Goal: Task Accomplishment & Management: Manage account settings

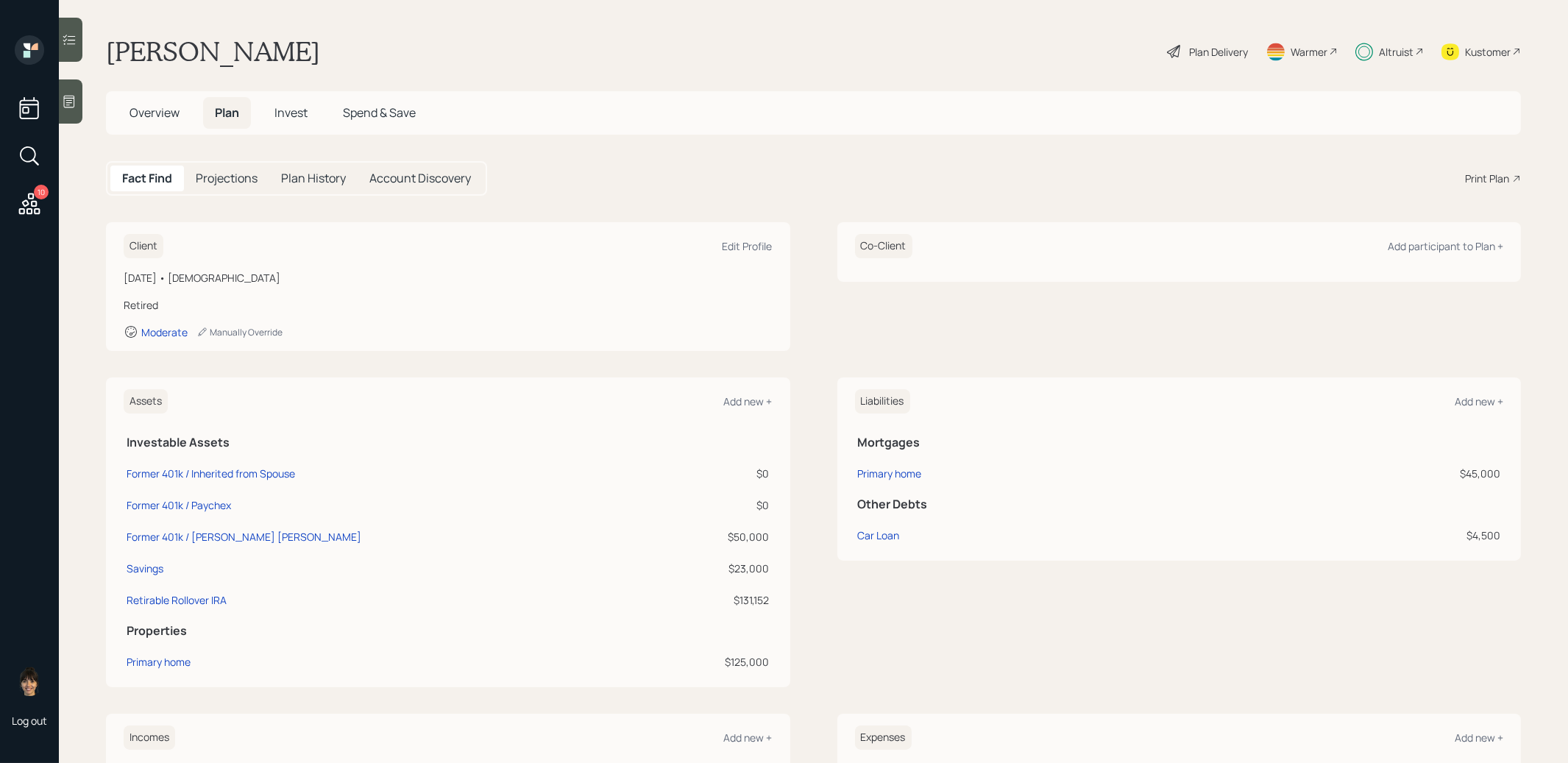
click at [295, 111] on span "Invest" at bounding box center [291, 112] width 33 height 16
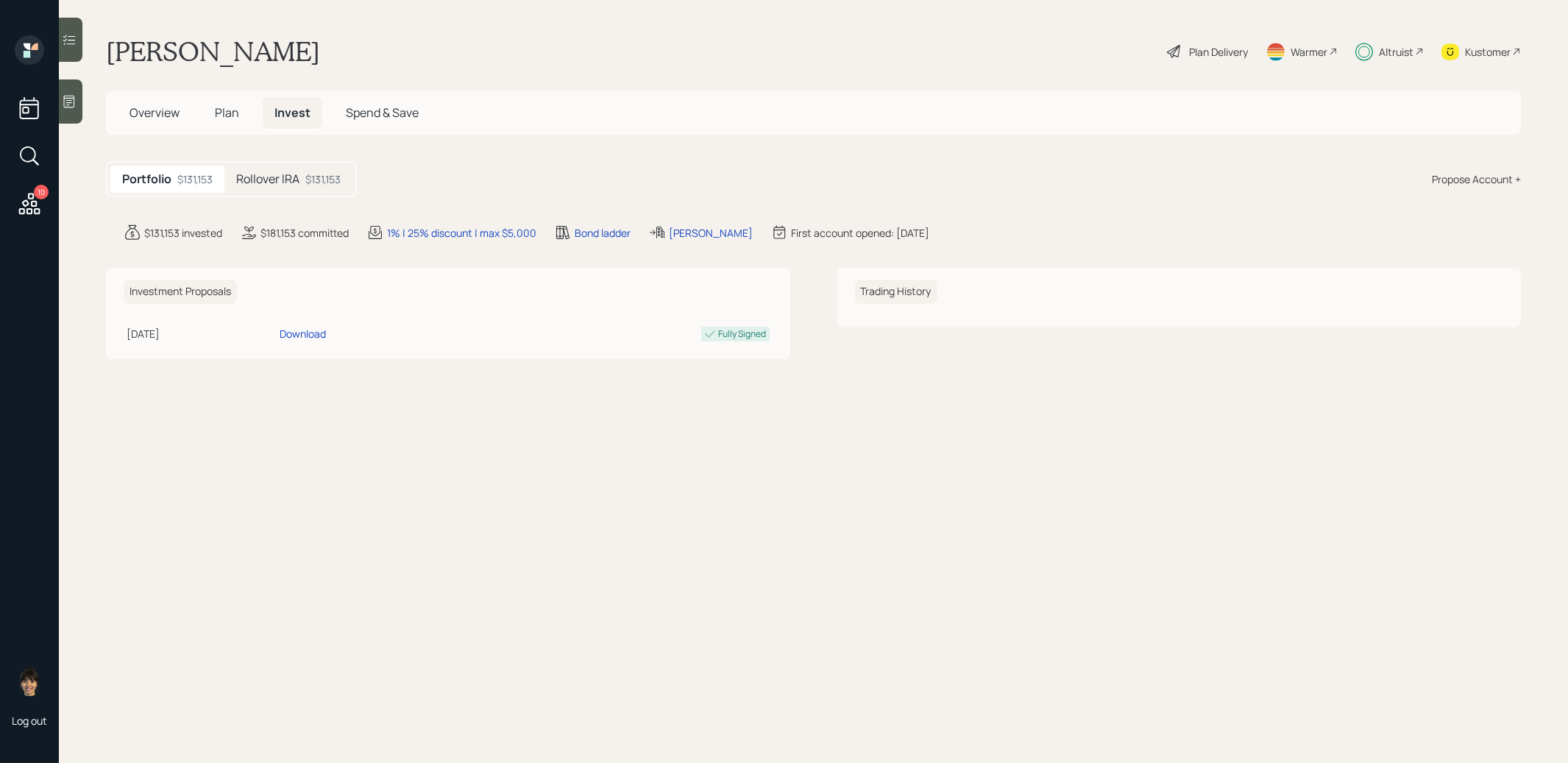
click at [272, 186] on h5 "Rollover IRA" at bounding box center [267, 178] width 63 height 14
